Goal: Information Seeking & Learning: Learn about a topic

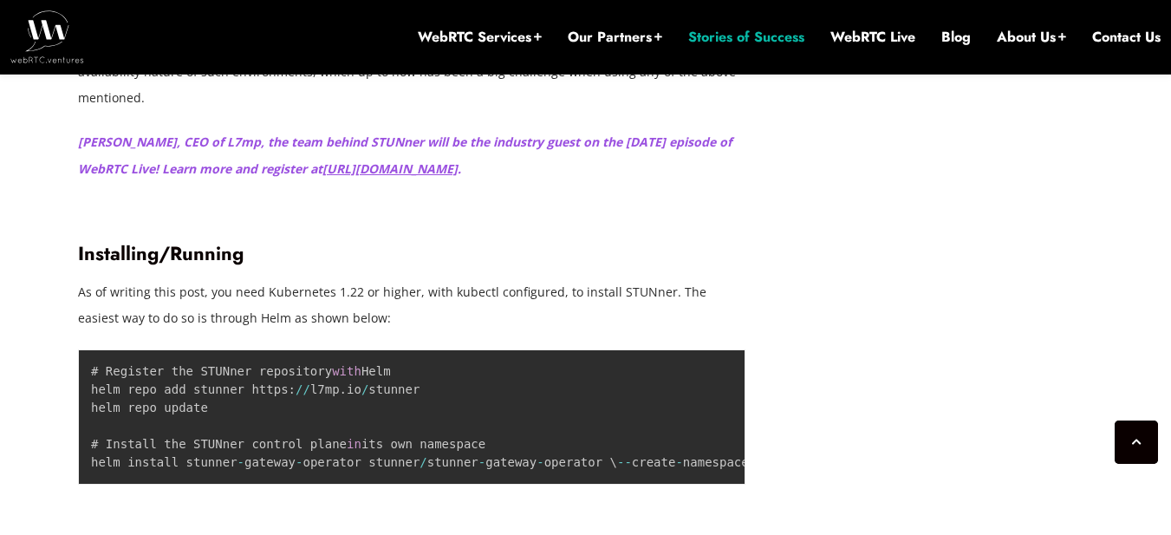
scroll to position [5217, 0]
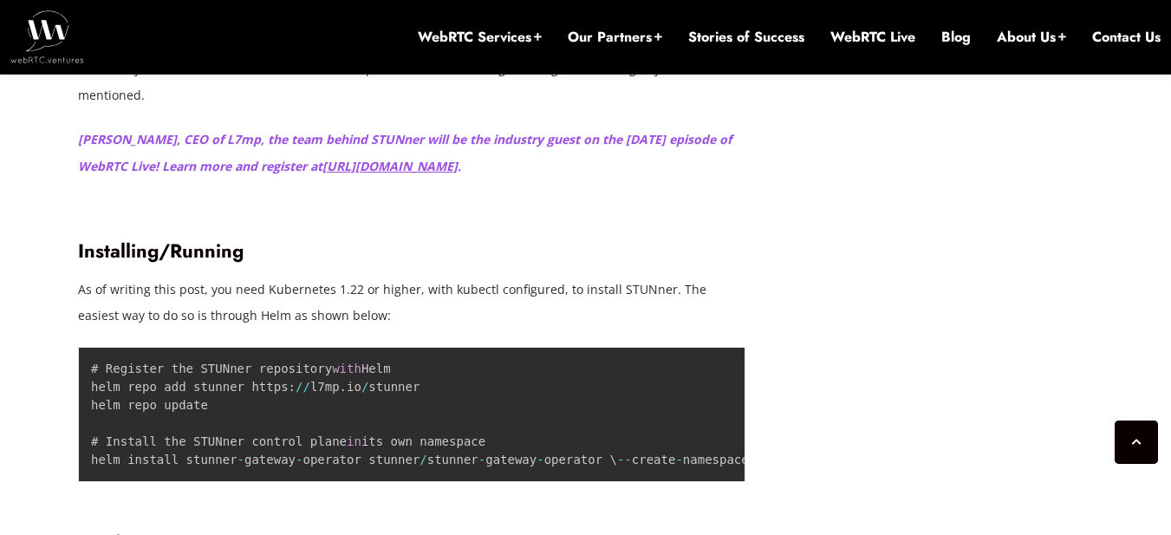
click at [736, 108] on p "Unlike the options described so far, STUNner is a STUN/TURN server built specif…" at bounding box center [412, 56] width 668 height 104
click at [713, 108] on p "Unlike the options described so far, STUNner is a STUN/TURN server built specif…" at bounding box center [412, 56] width 668 height 104
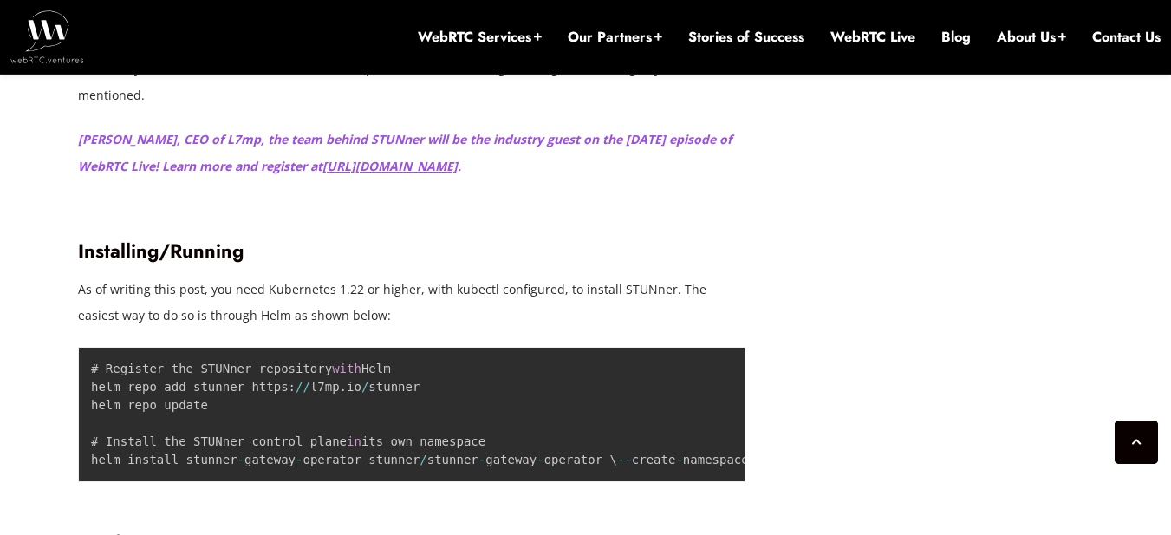
click at [730, 108] on p "Unlike the options described so far, STUNner is a STUN/TURN server built specif…" at bounding box center [412, 56] width 668 height 104
click at [531, 108] on p "Unlike the options described so far, STUNner is a STUN/TURN server built specif…" at bounding box center [412, 56] width 668 height 104
click at [558, 108] on p "Unlike the options described so far, STUNner is a STUN/TURN server built specif…" at bounding box center [412, 56] width 668 height 104
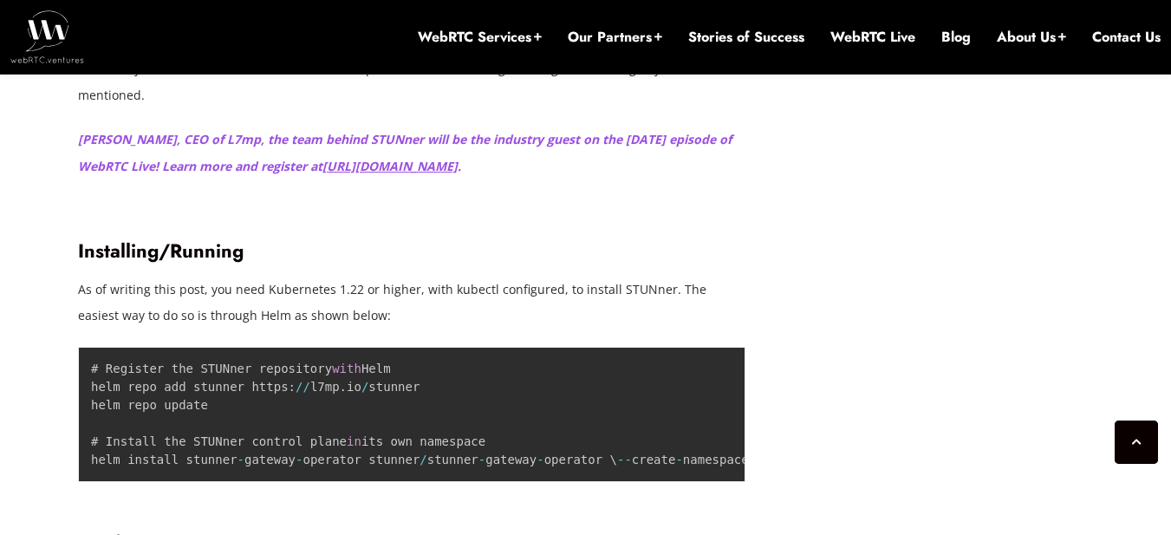
click at [558, 108] on p "Unlike the options described so far, STUNner is a STUN/TURN server built specif…" at bounding box center [412, 56] width 668 height 104
click at [683, 108] on p "Unlike the options described so far, STUNner is a STUN/TURN server built specif…" at bounding box center [412, 56] width 668 height 104
click at [694, 108] on p "Unlike the options described so far, STUNner is a STUN/TURN server built specif…" at bounding box center [412, 56] width 668 height 104
click at [623, 108] on p "Unlike the options described so far, STUNner is a STUN/TURN server built specif…" at bounding box center [412, 56] width 668 height 104
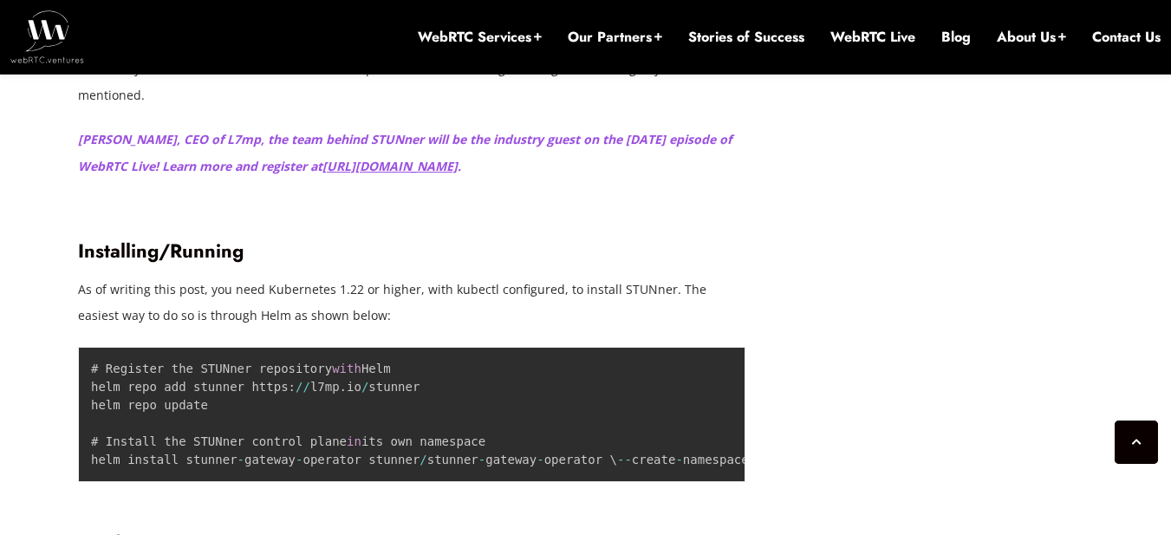
click at [623, 108] on p "Unlike the options described so far, STUNner is a STUN/TURN server built specif…" at bounding box center [412, 56] width 668 height 104
click at [656, 108] on p "Unlike the options described so far, STUNner is a STUN/TURN server built specif…" at bounding box center [412, 56] width 668 height 104
